Goal: Information Seeking & Learning: Learn about a topic

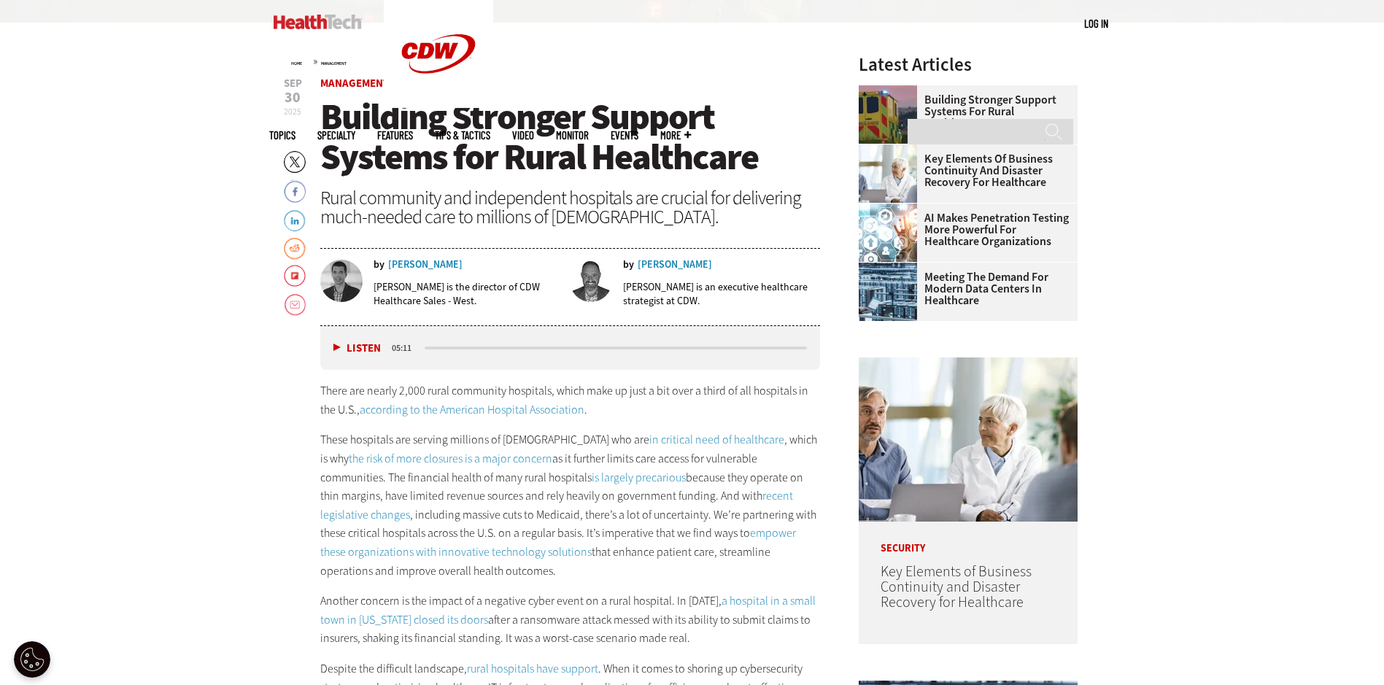
scroll to position [584, 0]
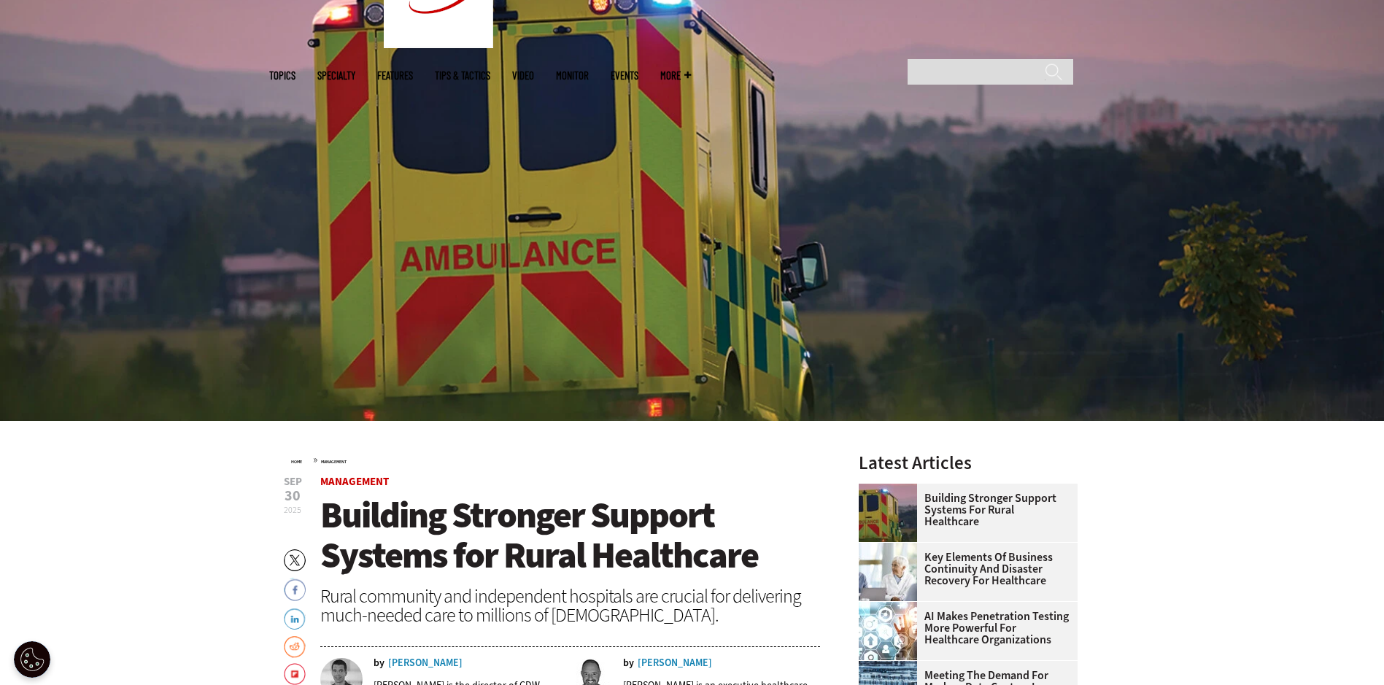
scroll to position [0, 0]
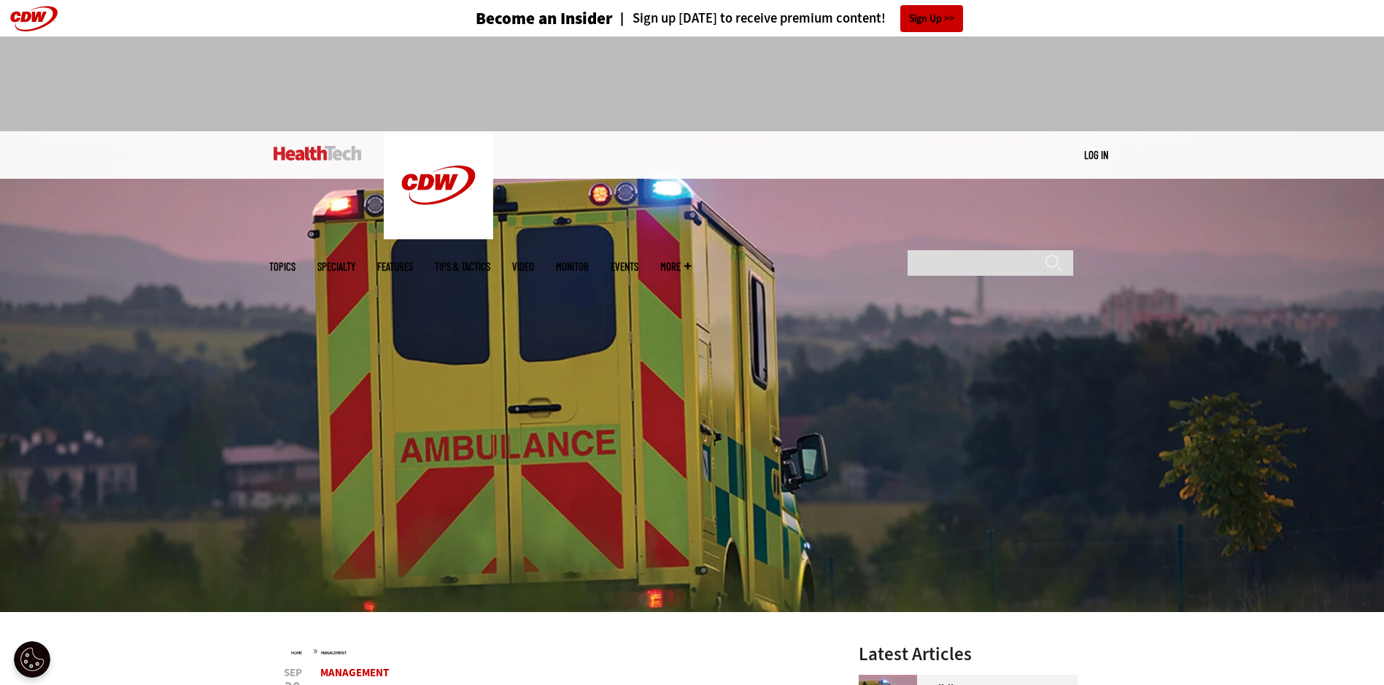
click at [774, 221] on img at bounding box center [692, 371] width 1384 height 481
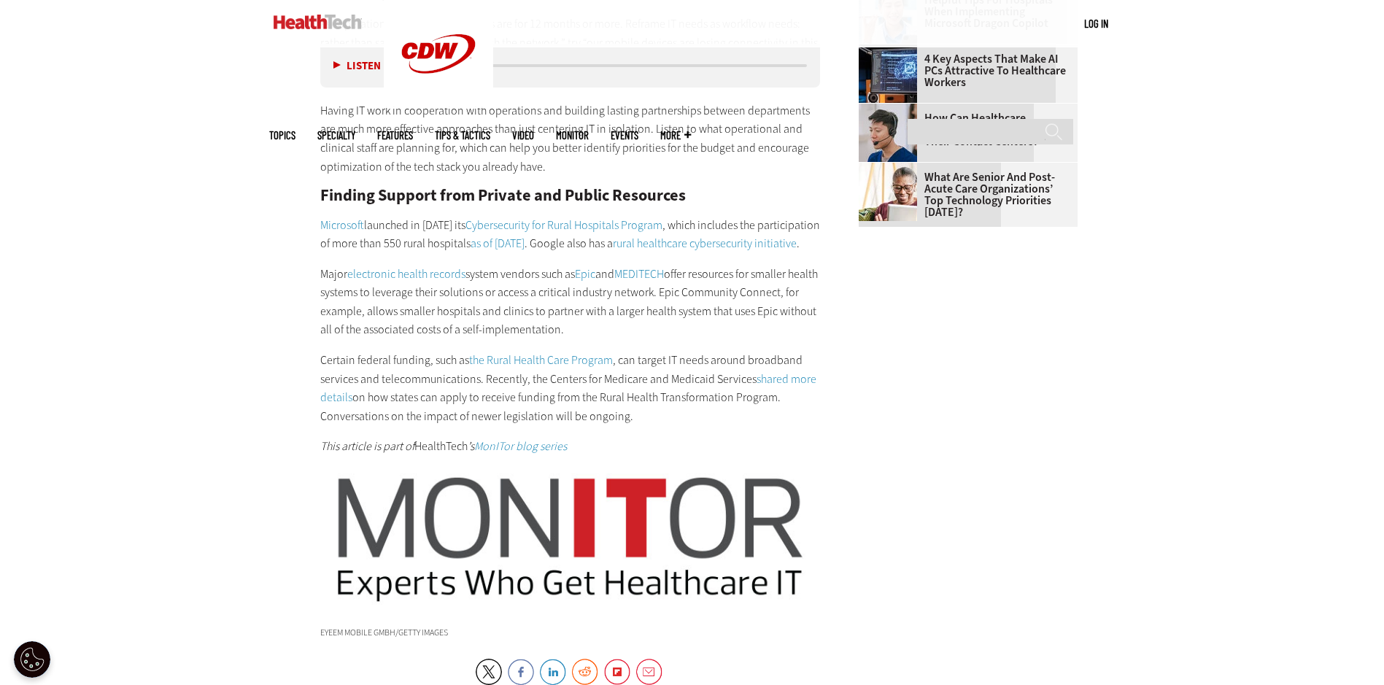
scroll to position [1897, 0]
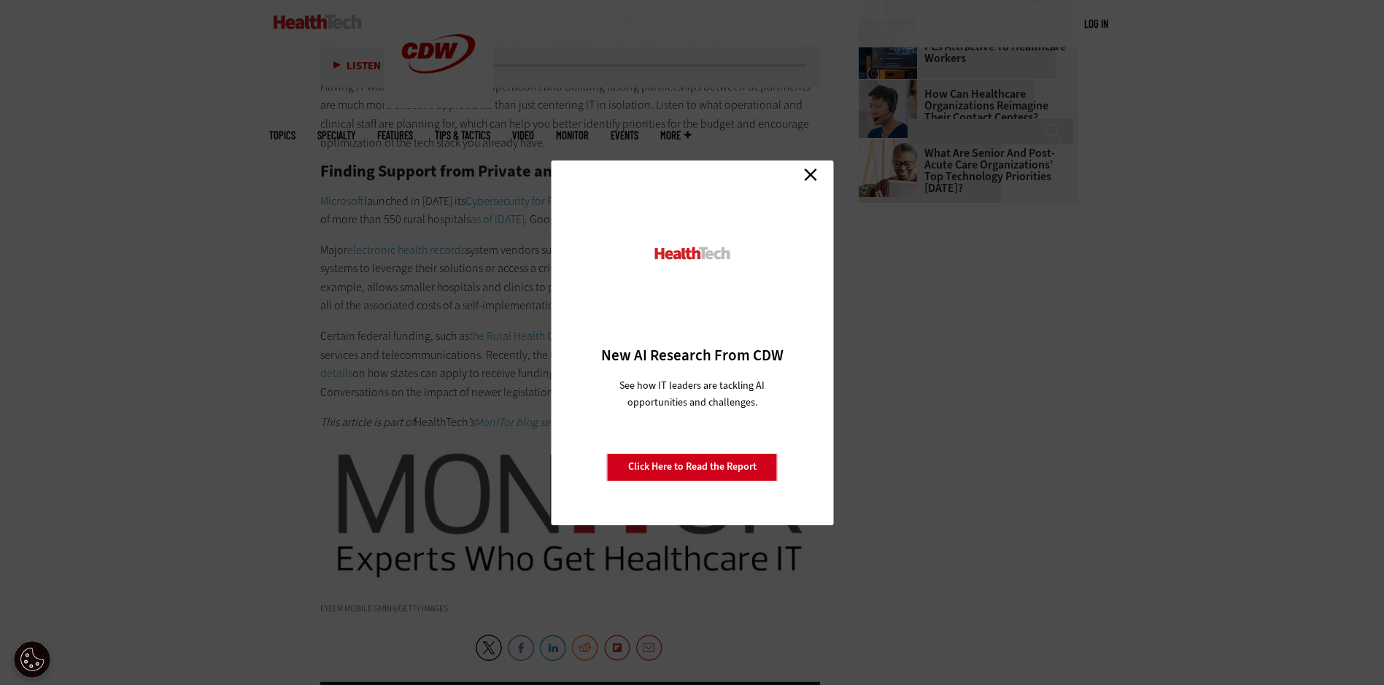
click at [807, 177] on link "Close" at bounding box center [811, 175] width 22 height 22
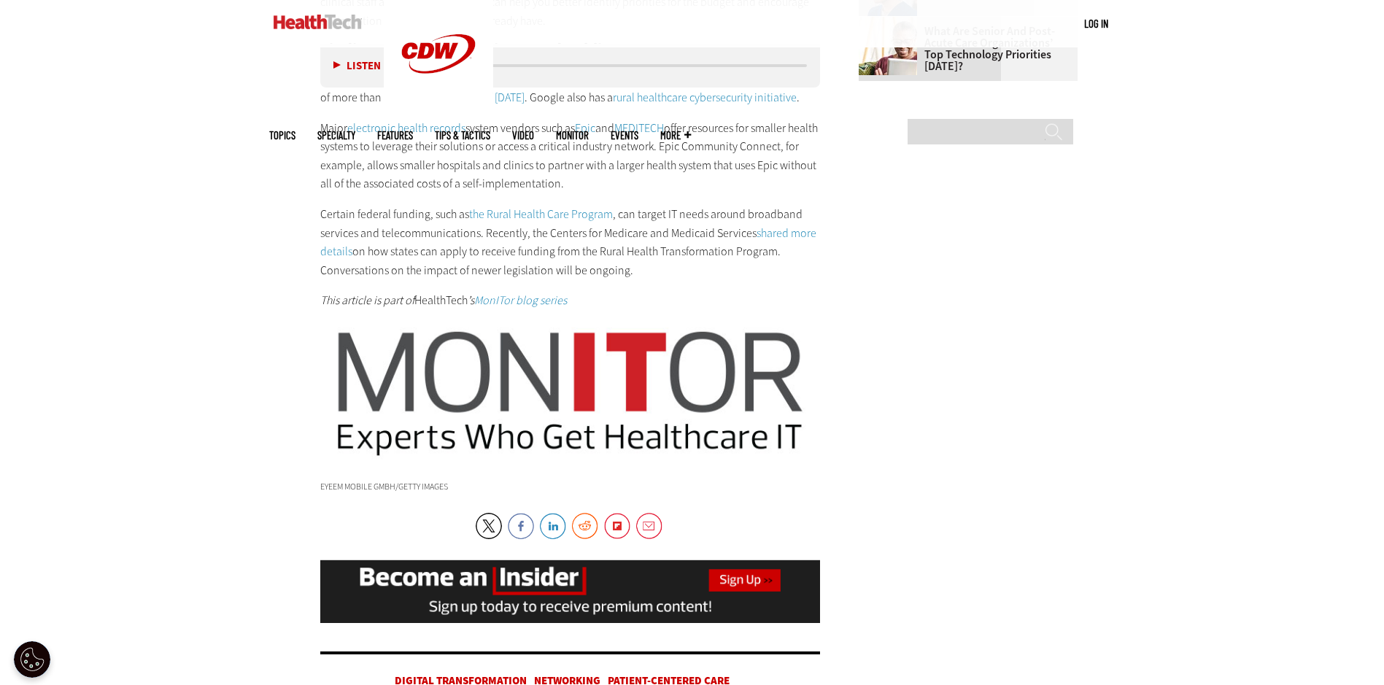
scroll to position [2043, 0]
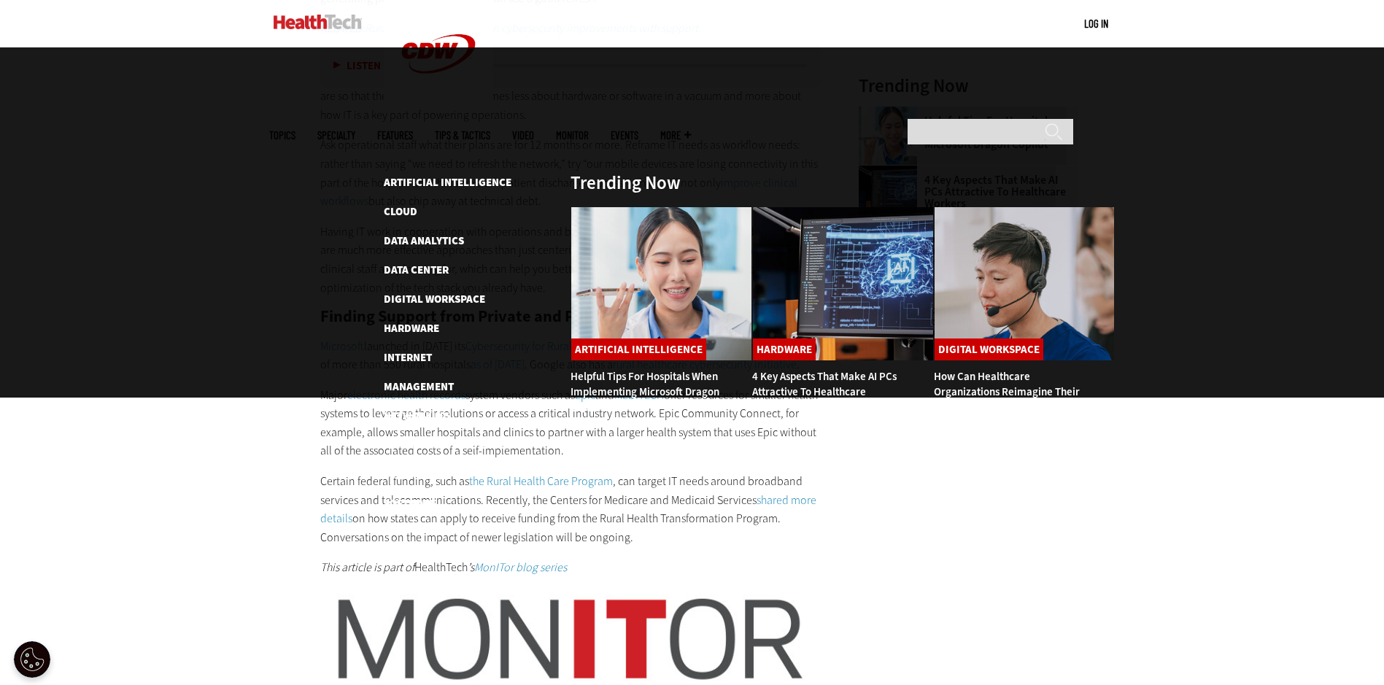
scroll to position [1751, 0]
click at [326, 25] on img at bounding box center [318, 22] width 88 height 15
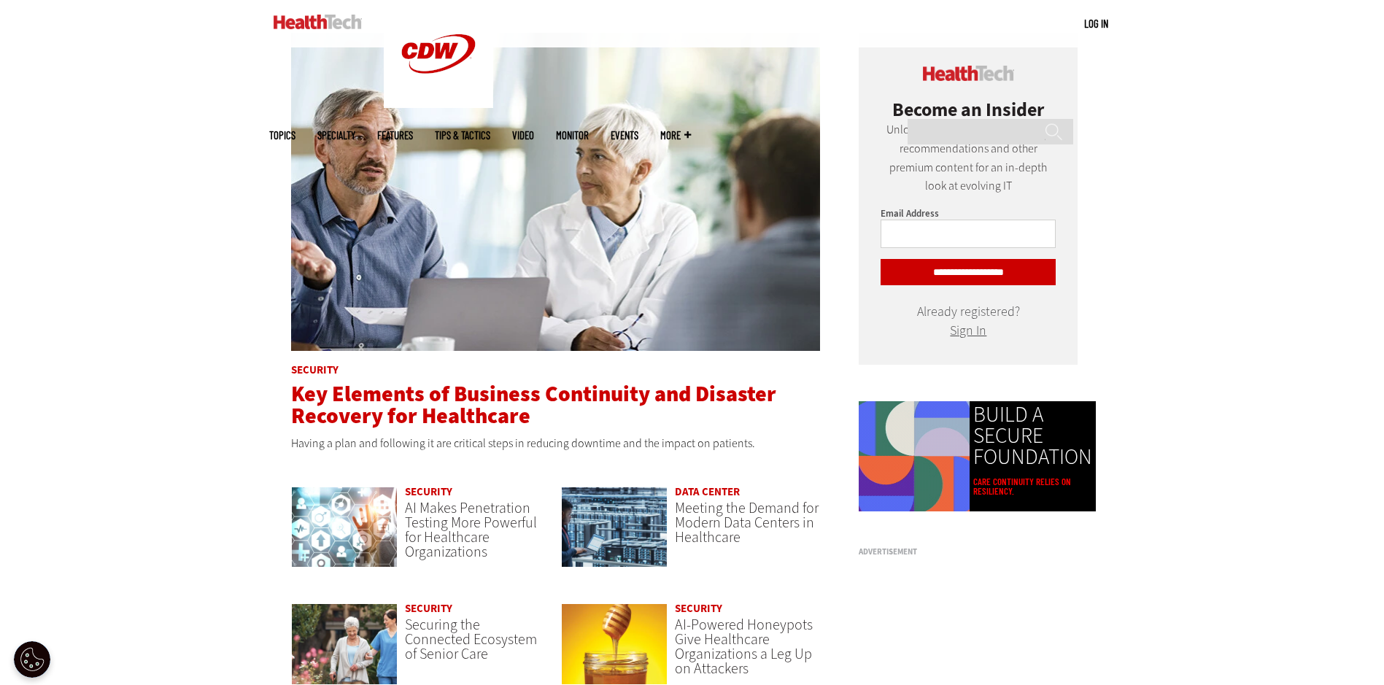
scroll to position [876, 0]
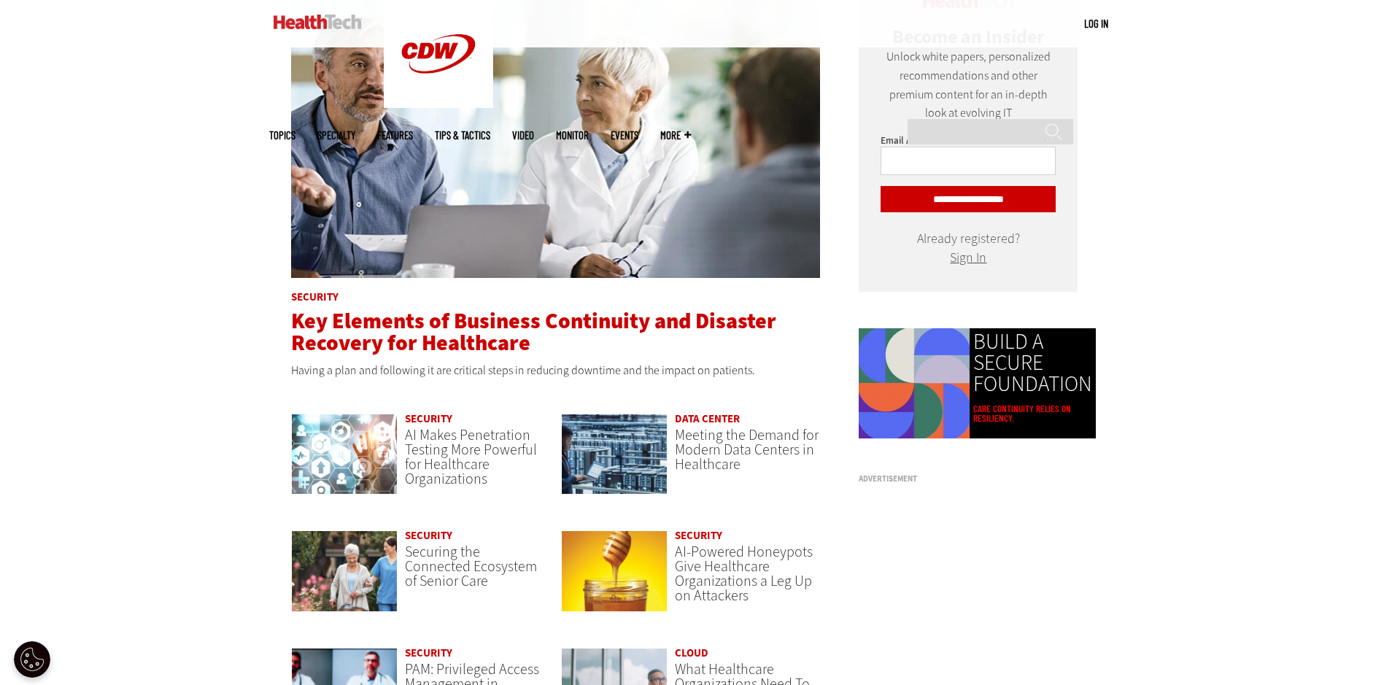
click at [495, 347] on span "Key Elements of Business Continuity and Disaster Recovery for Healthcare" at bounding box center [533, 331] width 485 height 51
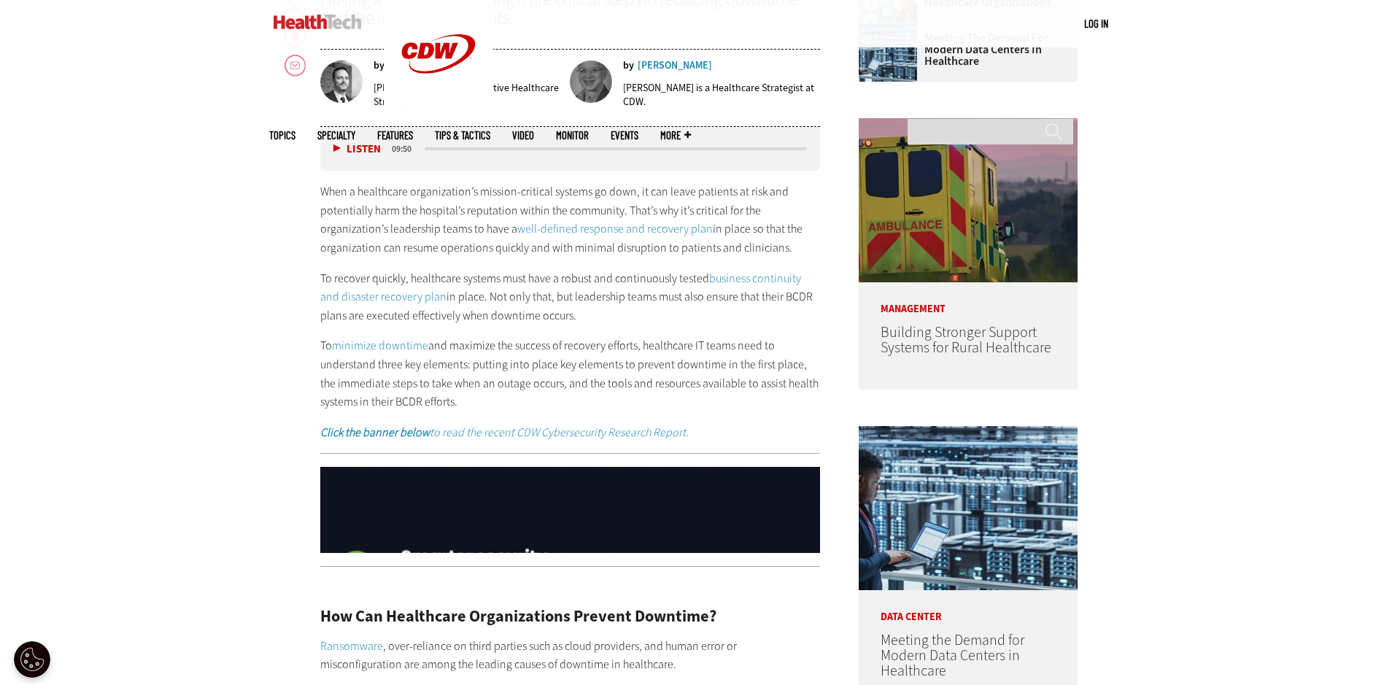
scroll to position [803, 0]
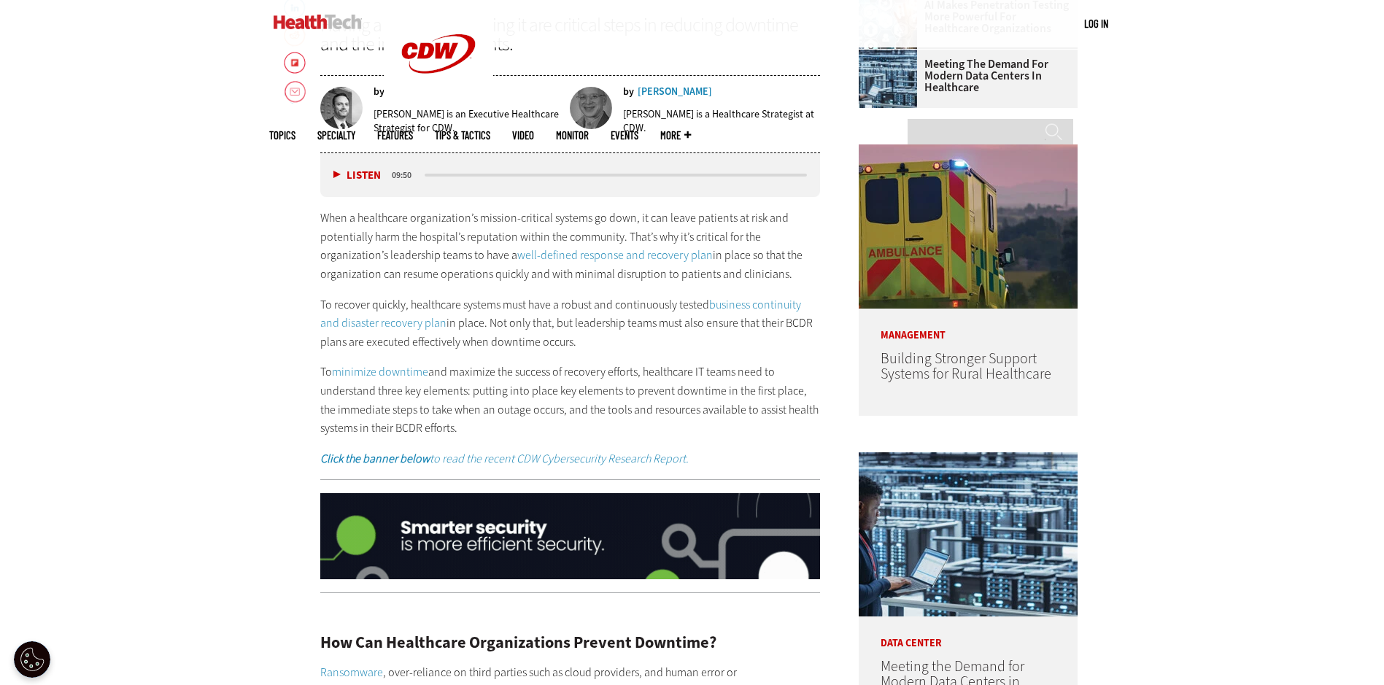
click at [330, 22] on img at bounding box center [318, 22] width 88 height 15
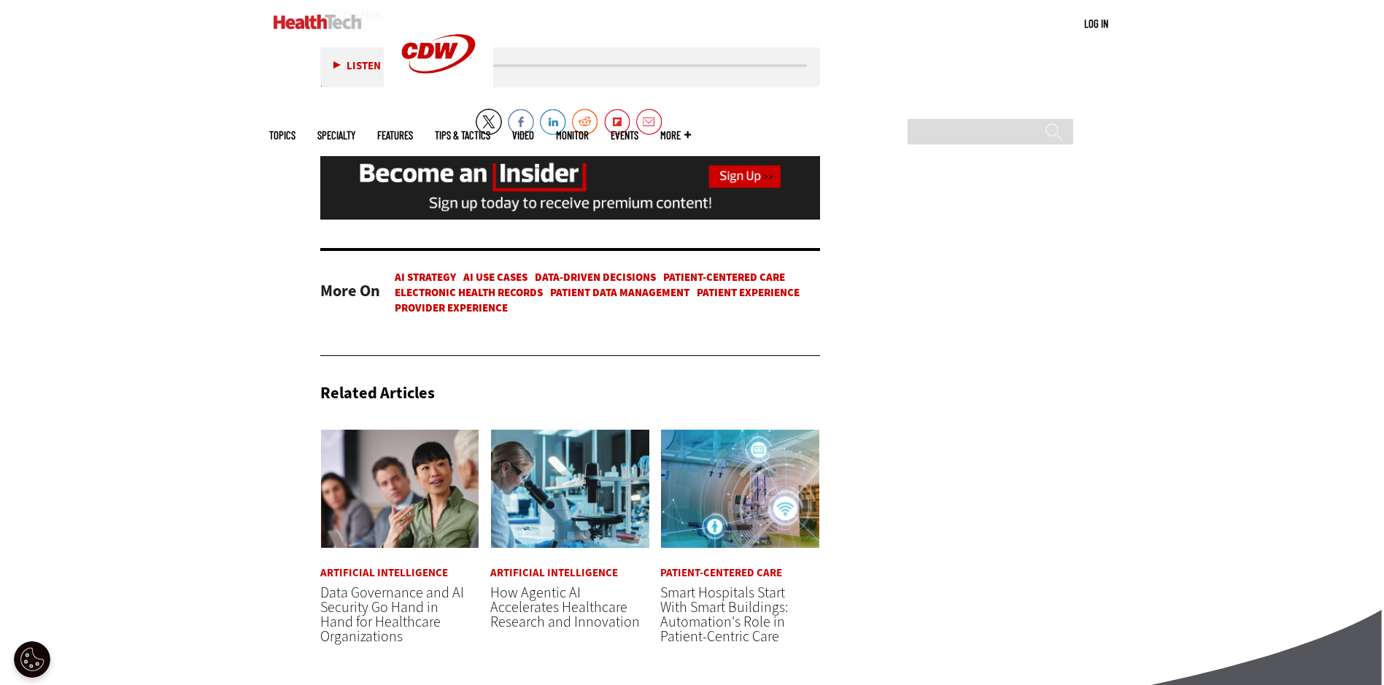
scroll to position [4743, 0]
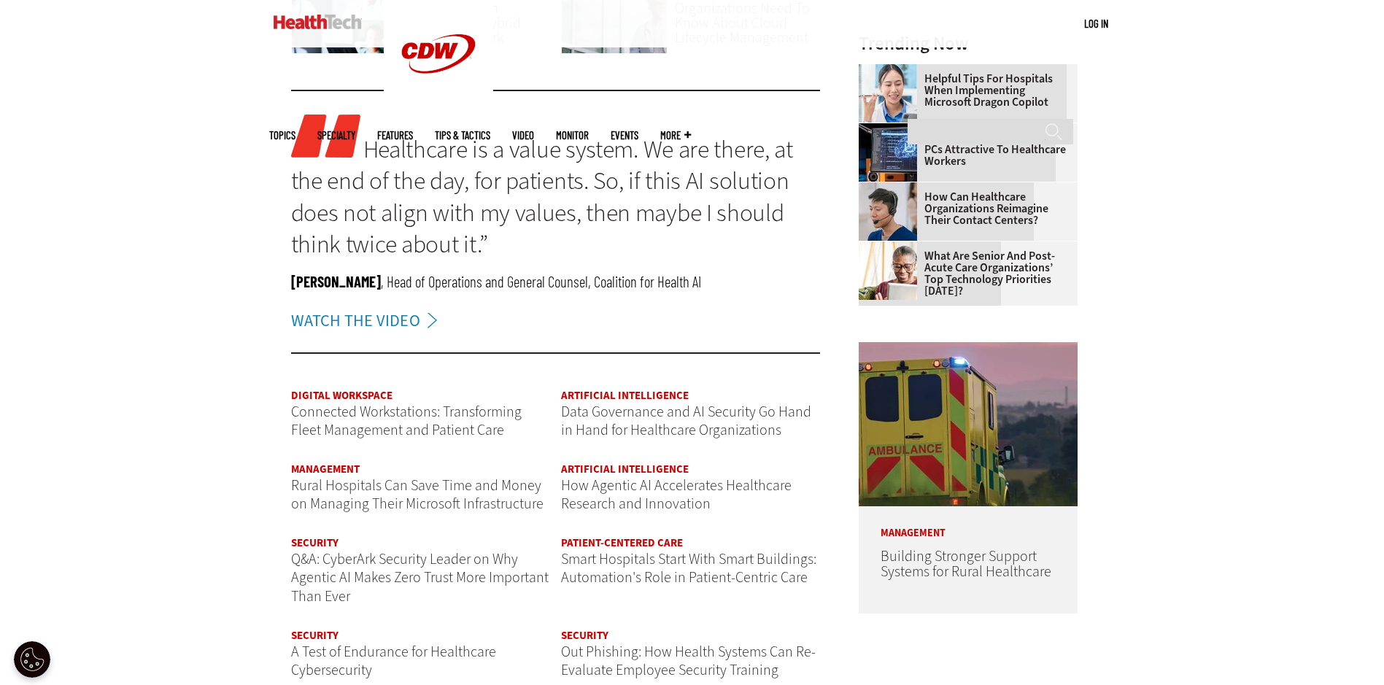
scroll to position [1314, 0]
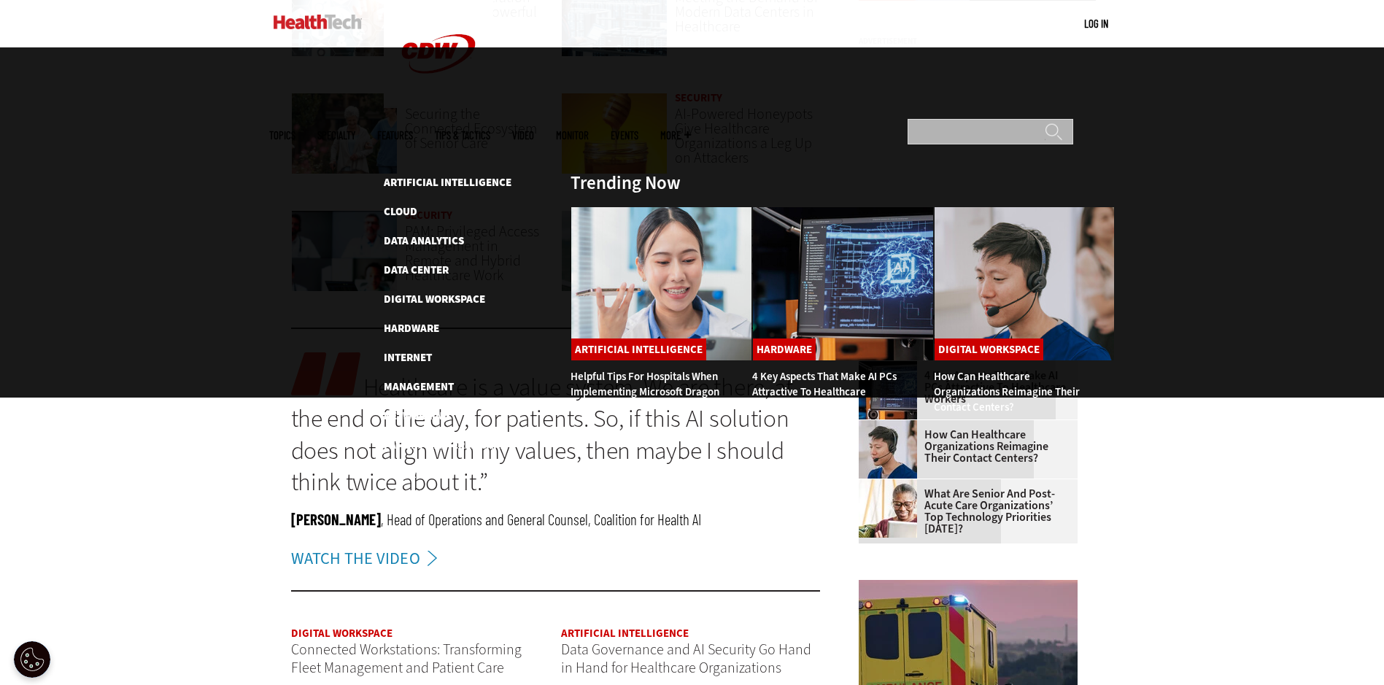
click at [992, 119] on input "Search" at bounding box center [991, 132] width 166 height 26
type input "*****"
click at [1045, 123] on input "******" at bounding box center [1054, 137] width 18 height 29
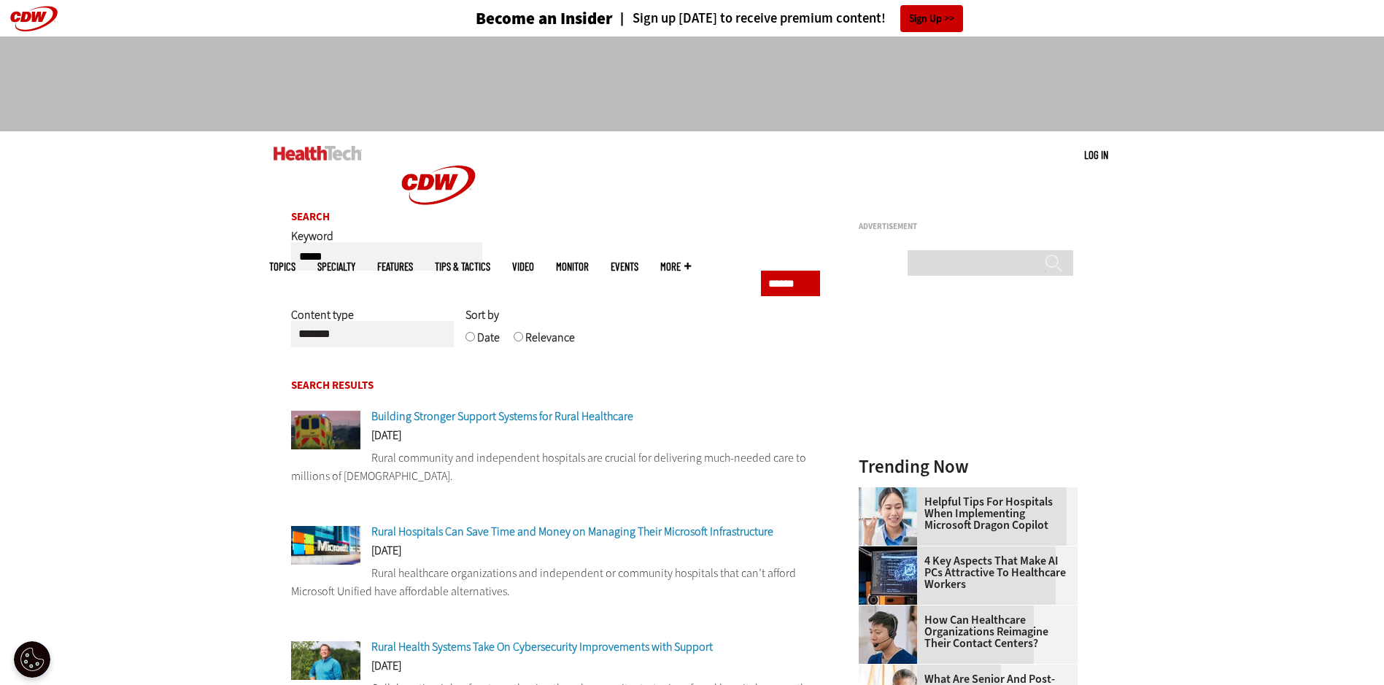
scroll to position [73, 0]
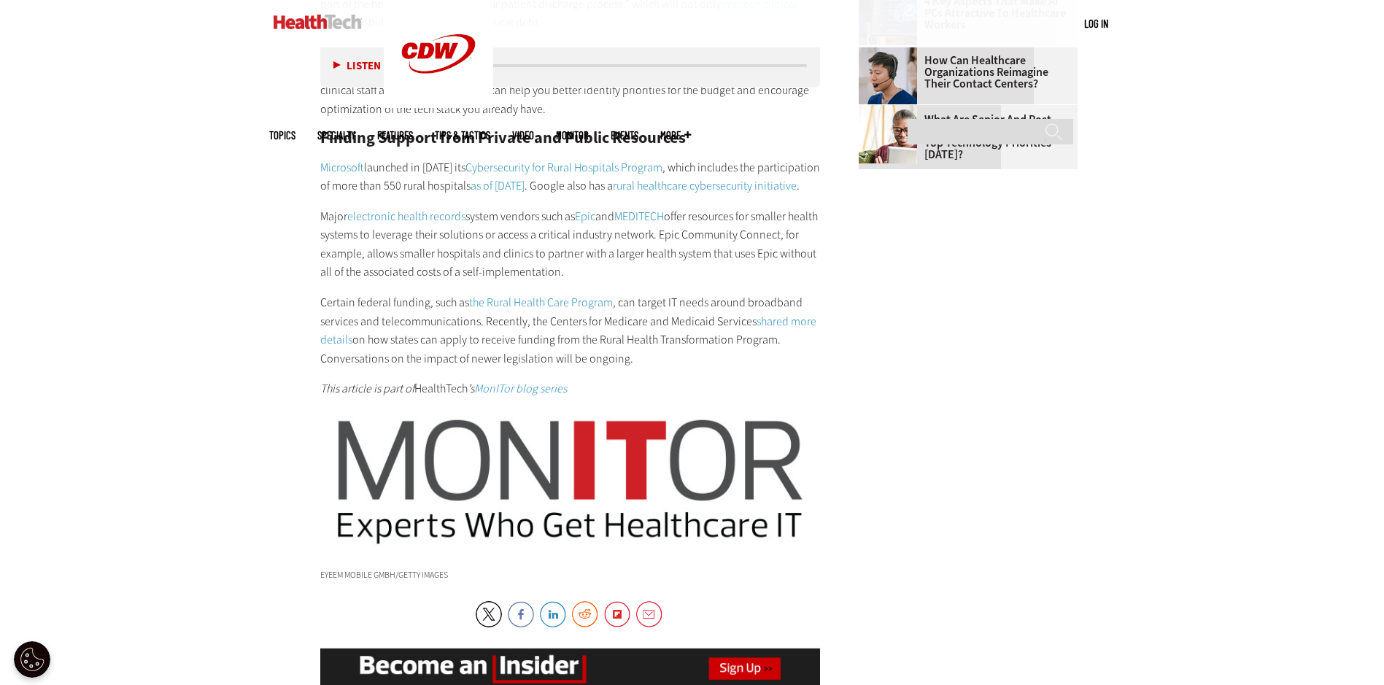
scroll to position [1897, 0]
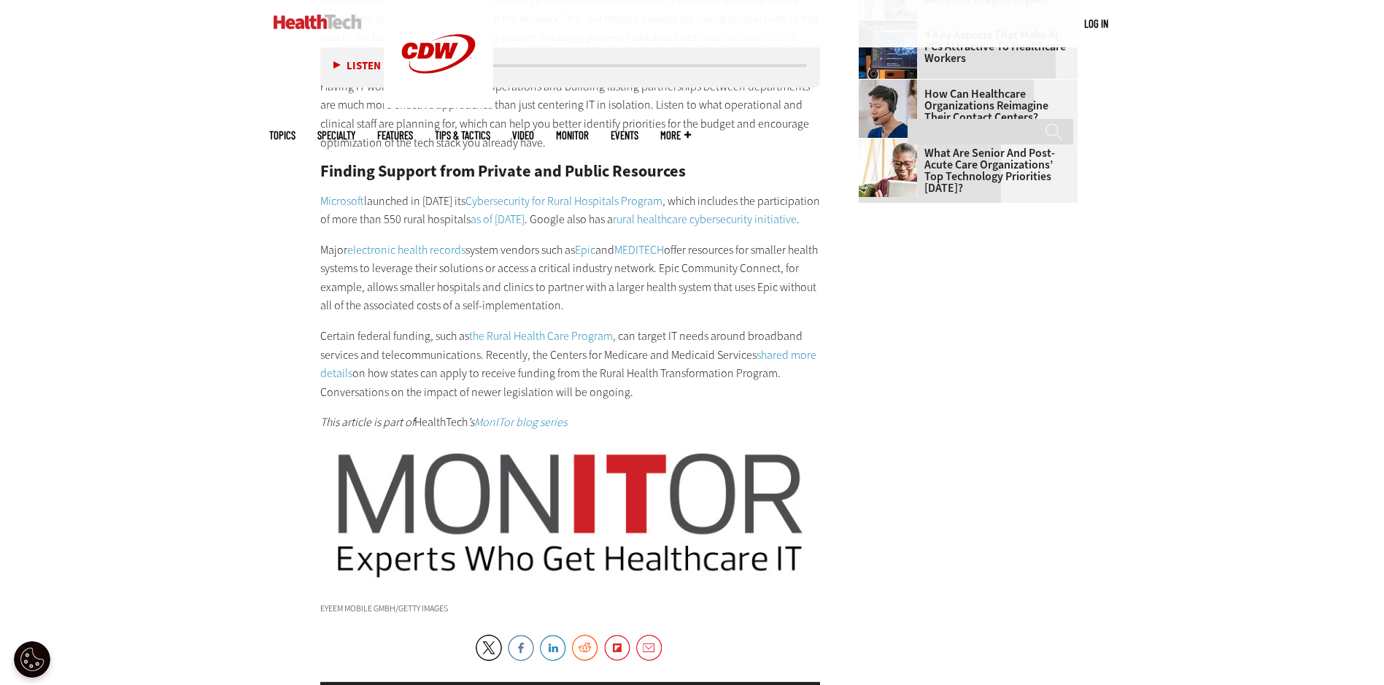
click at [525, 430] on em "MonITor blog series" at bounding box center [520, 421] width 93 height 15
drag, startPoint x: 541, startPoint y: 441, endPoint x: 631, endPoint y: 422, distance: 91.9
click at [631, 422] on div "Addressing Rural Healthcare IT Budgets “How do I keep the lights on?” That’s li…" at bounding box center [570, 13] width 501 height 838
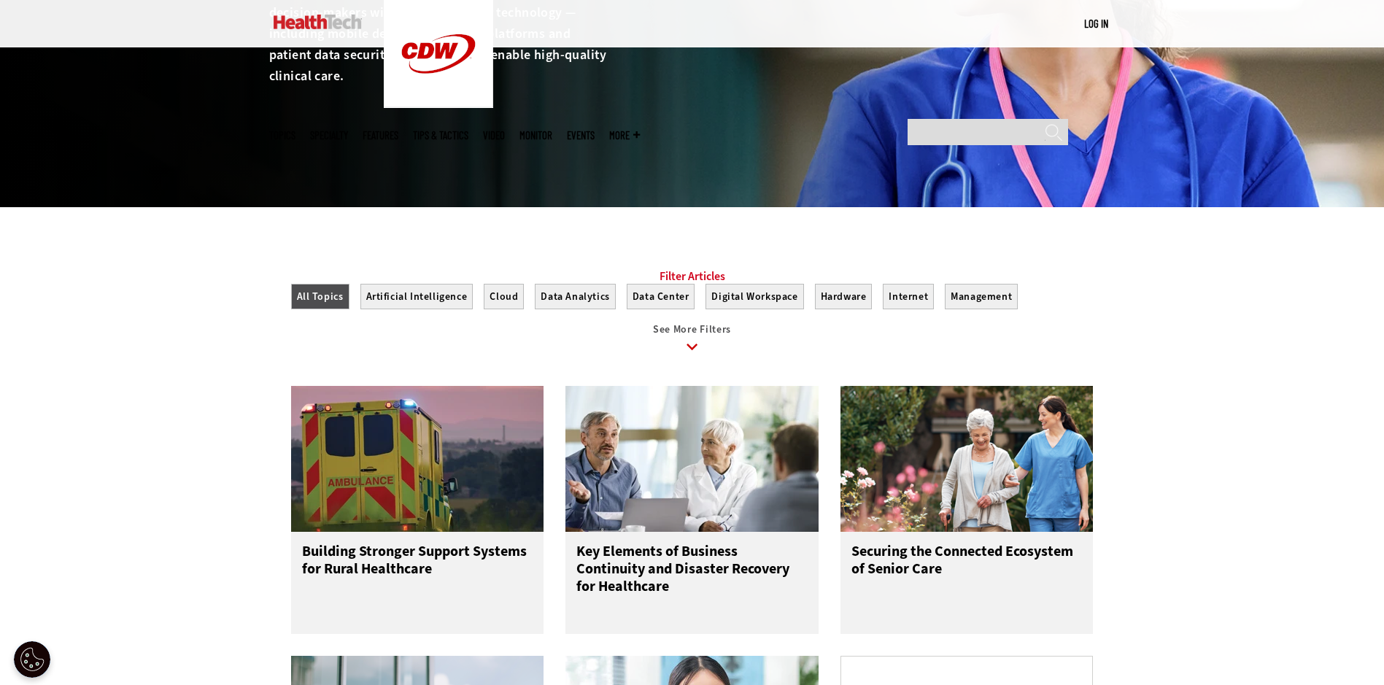
scroll to position [73, 0]
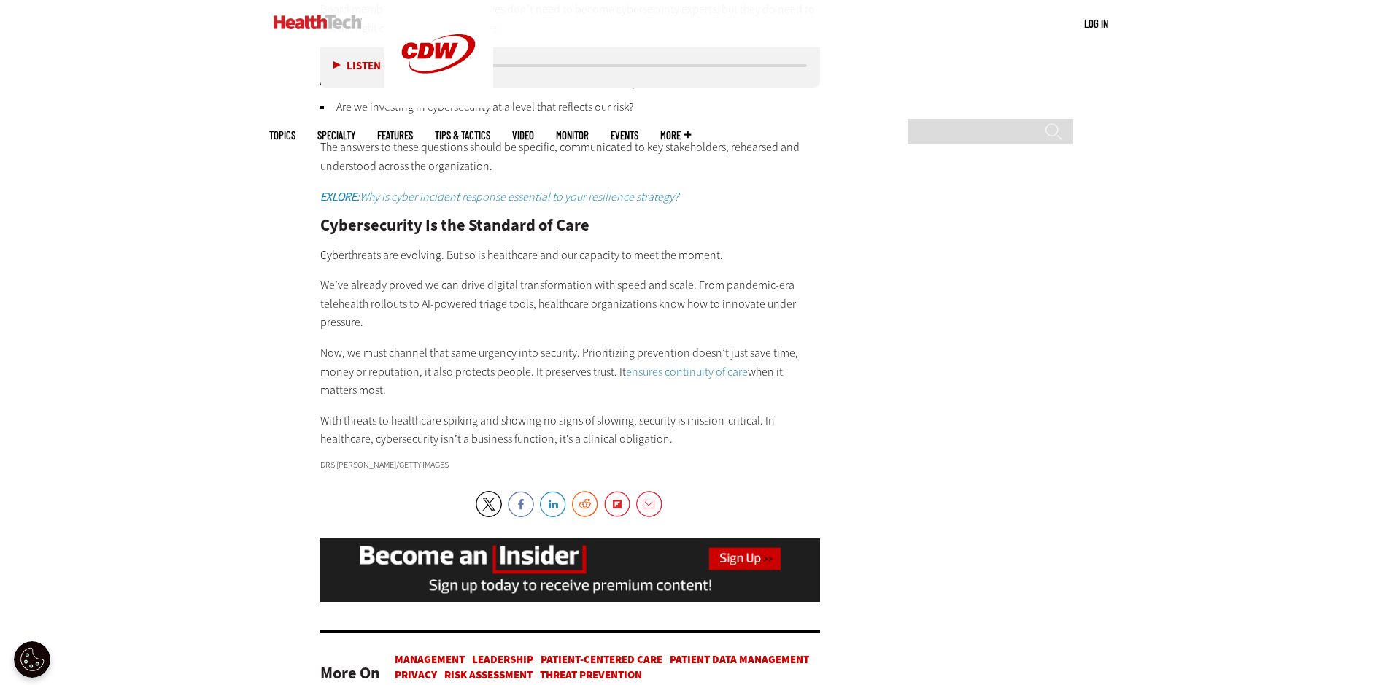
scroll to position [2481, 0]
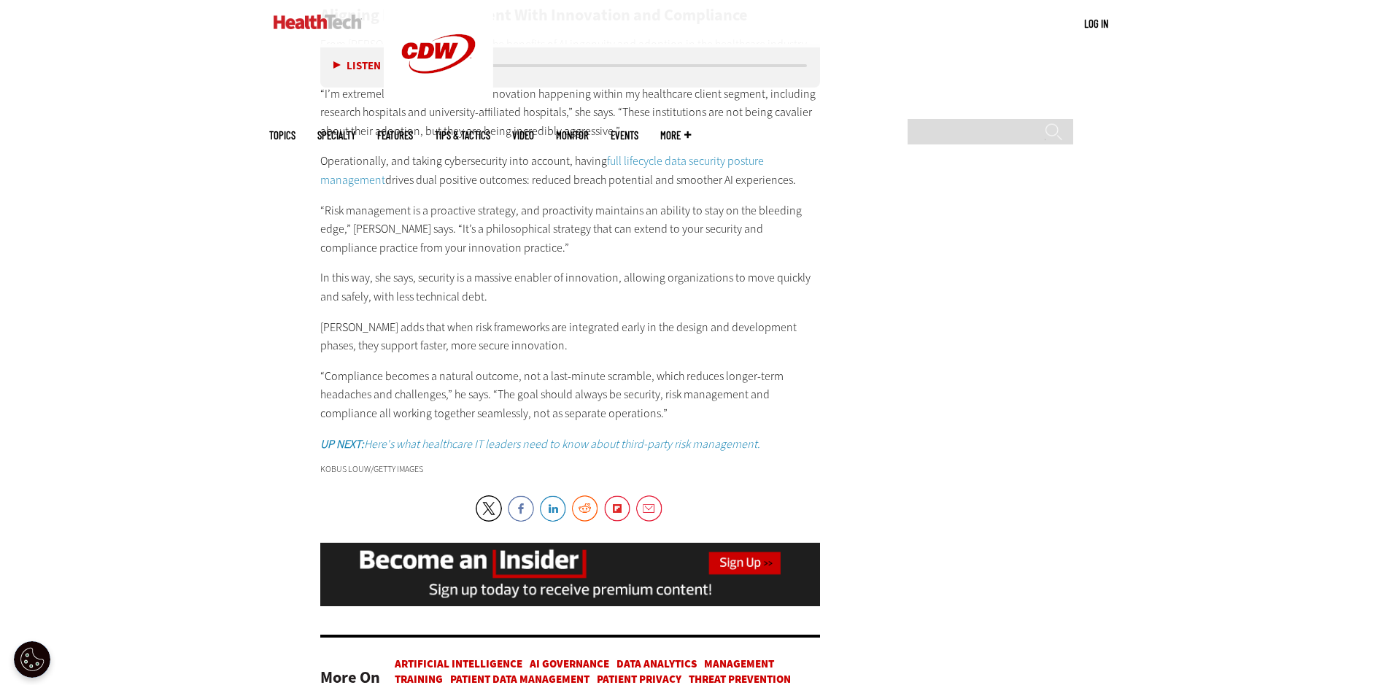
scroll to position [2773, 0]
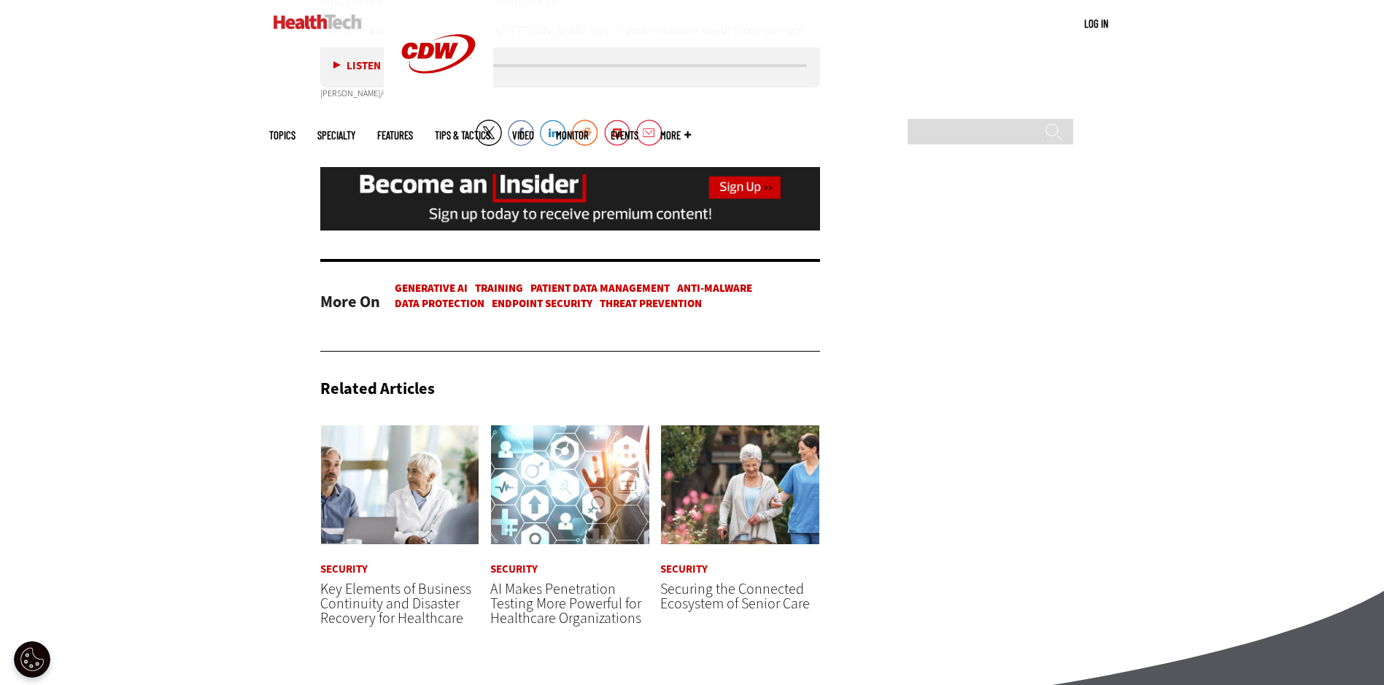
scroll to position [2919, 0]
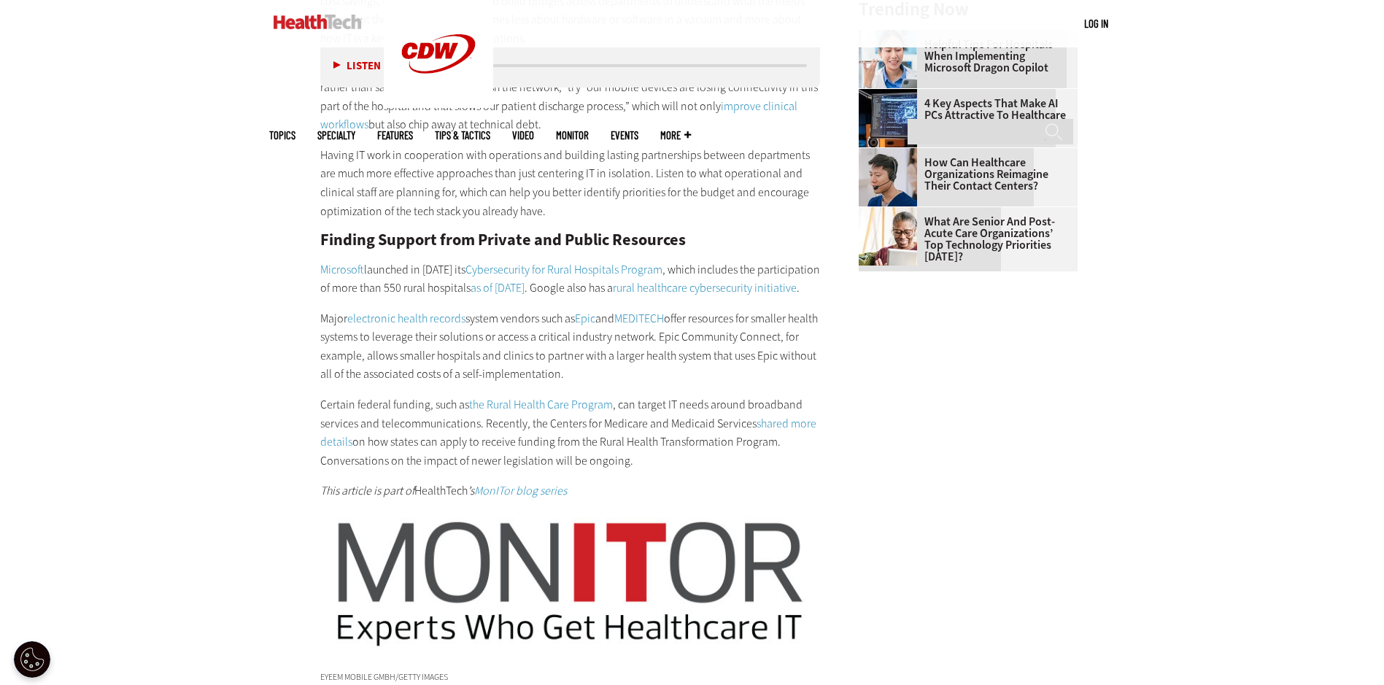
scroll to position [2116, 0]
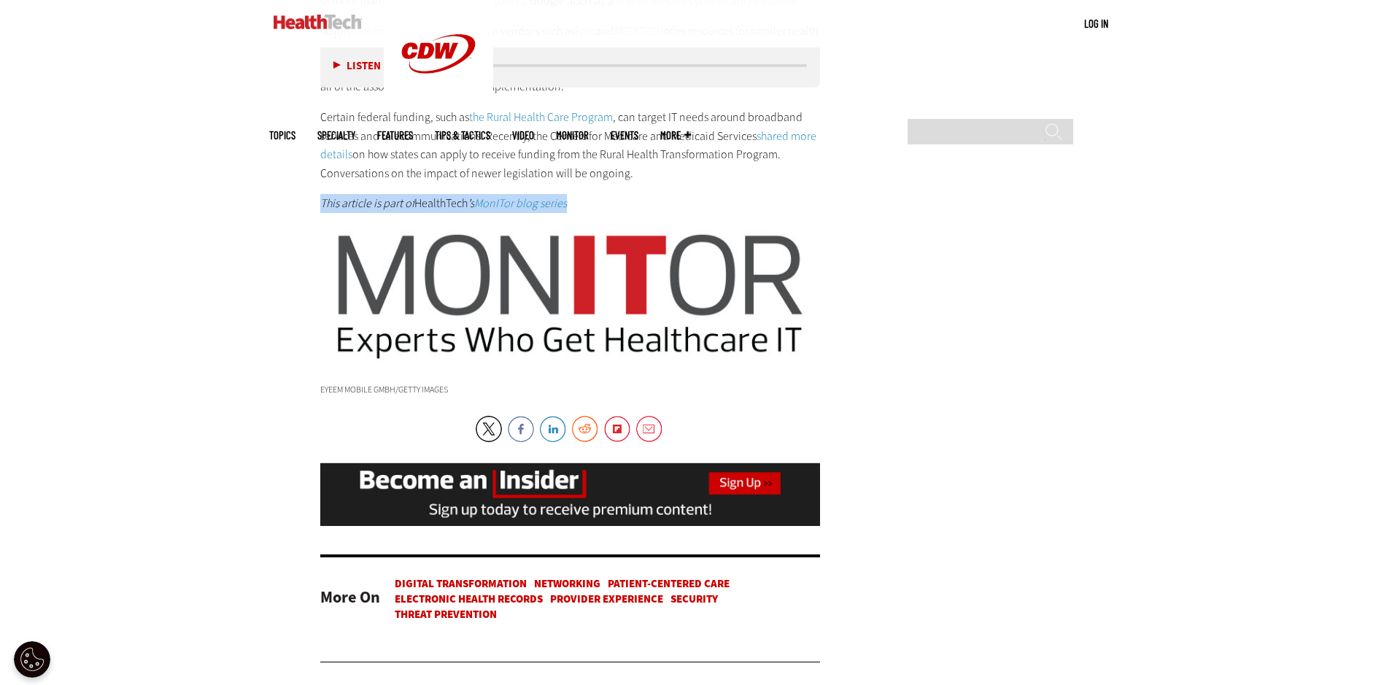
drag, startPoint x: 607, startPoint y: 225, endPoint x: 317, endPoint y: 212, distance: 290.0
copy p "This article is part of HealthTech ’s MonITor blog series"
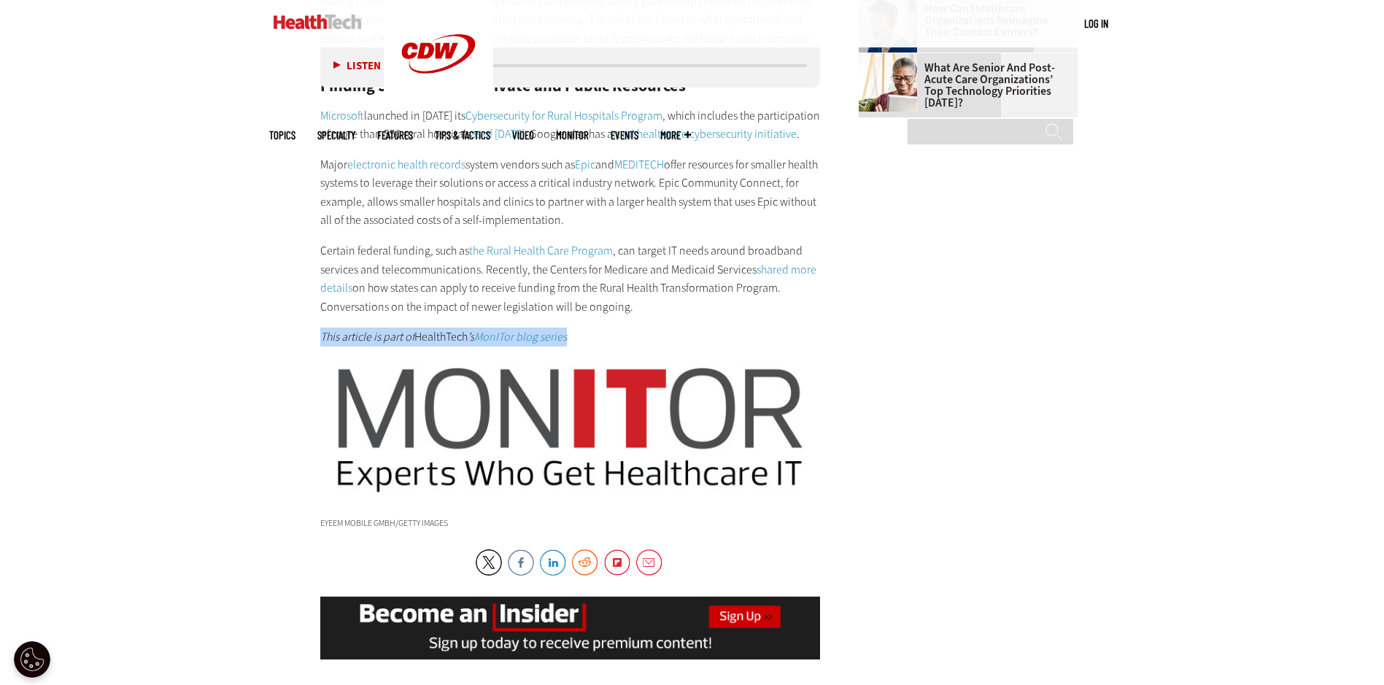
scroll to position [1824, 0]
